Goal: Information Seeking & Learning: Learn about a topic

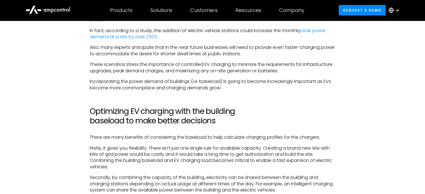
scroll to position [1034, 0]
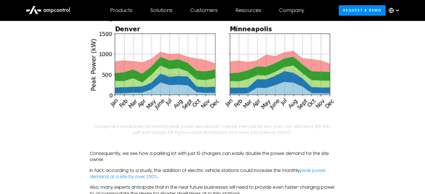
click at [274, 123] on figcaption "Component breakdown for monthly peak power demand at 1-minute intervals for two…" at bounding box center [213, 129] width 246 height 12
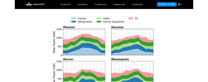
scroll to position [978, 0]
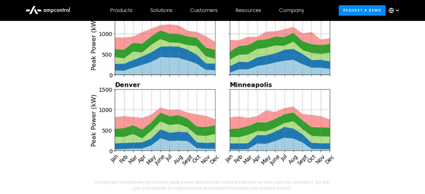
click at [111, 87] on img at bounding box center [213, 74] width 246 height 185
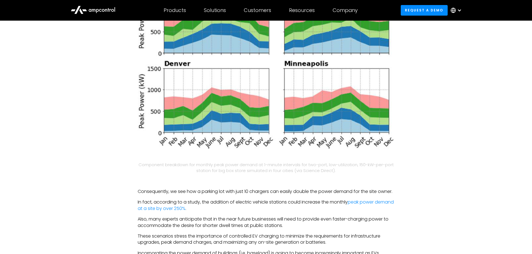
scroll to position [1062, 0]
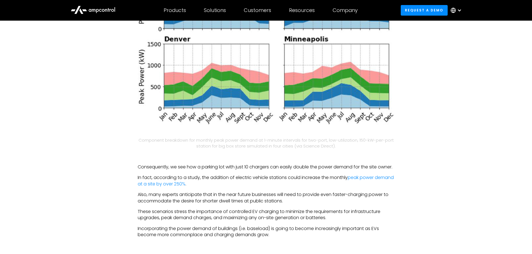
drag, startPoint x: 211, startPoint y: 142, endPoint x: 155, endPoint y: 196, distance: 77.3
click at [155, 194] on p "Also, many experts anticipate that in the near future businesses will need to p…" at bounding box center [266, 198] width 257 height 13
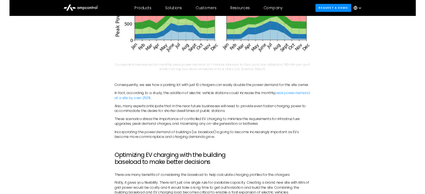
scroll to position [1118, 0]
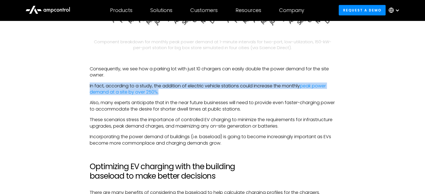
drag, startPoint x: 166, startPoint y: 82, endPoint x: 89, endPoint y: 74, distance: 77.6
